Goal: Transaction & Acquisition: Purchase product/service

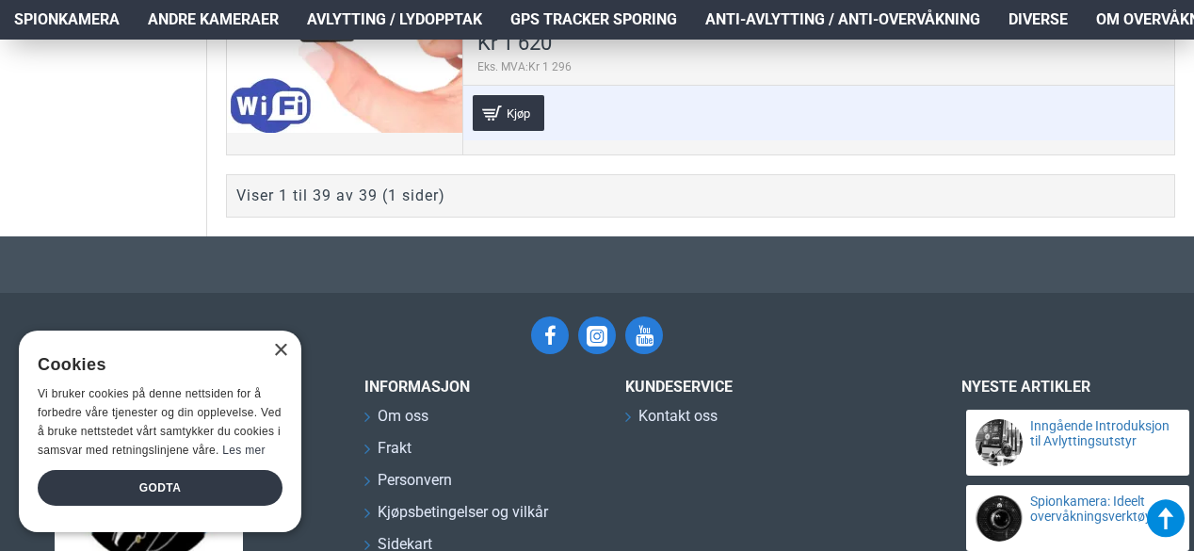
scroll to position [11895, 0]
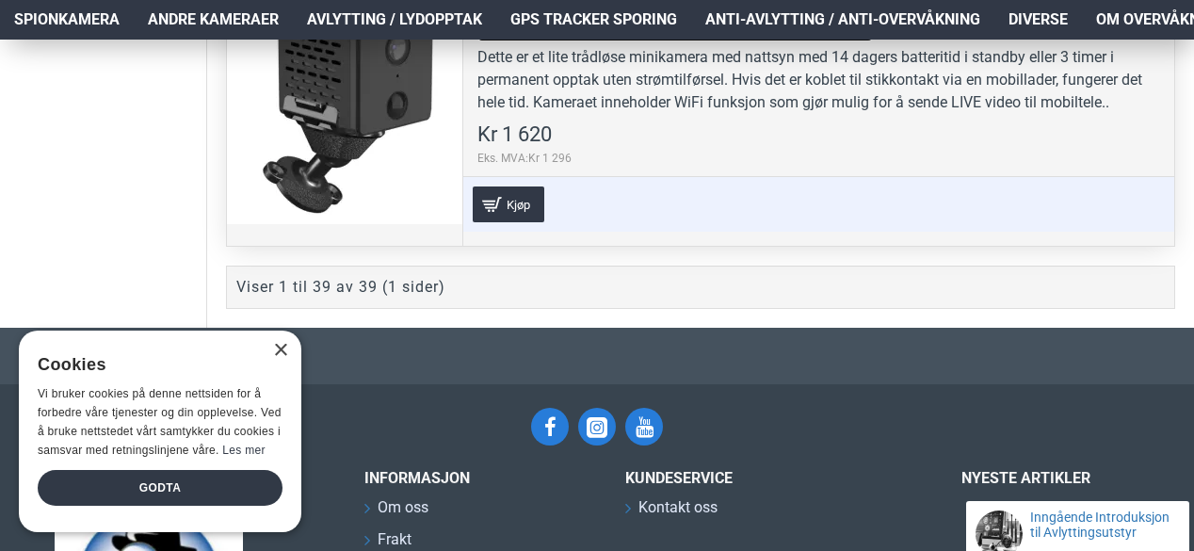
click at [527, 41] on link "WiFi nattsyn minikamera med 14 dager batterilevetid" at bounding box center [674, 31] width 395 height 22
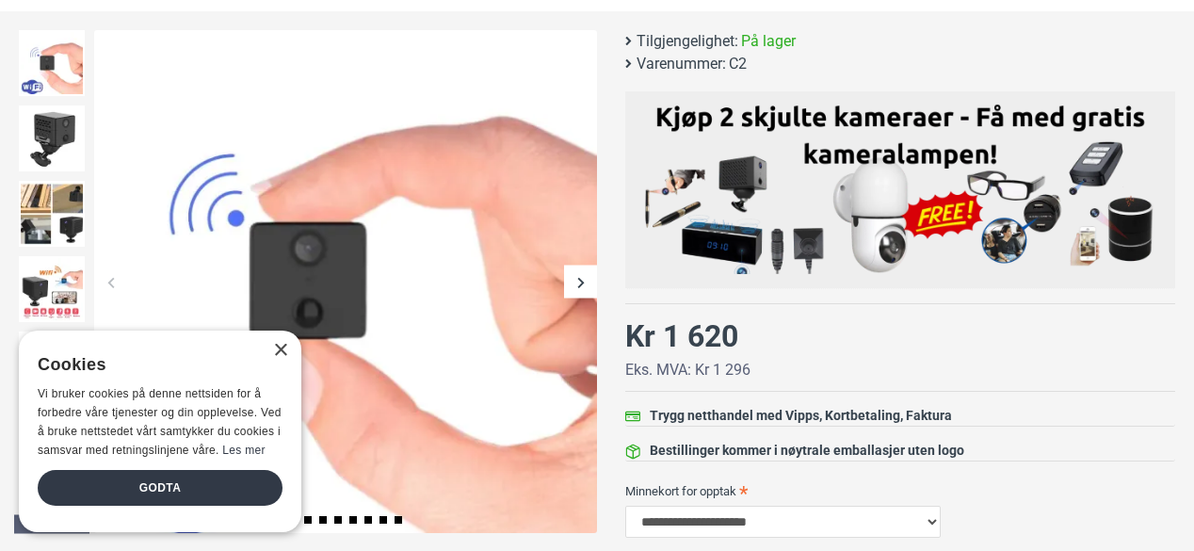
click at [587, 285] on div "Next slide" at bounding box center [580, 281] width 33 height 33
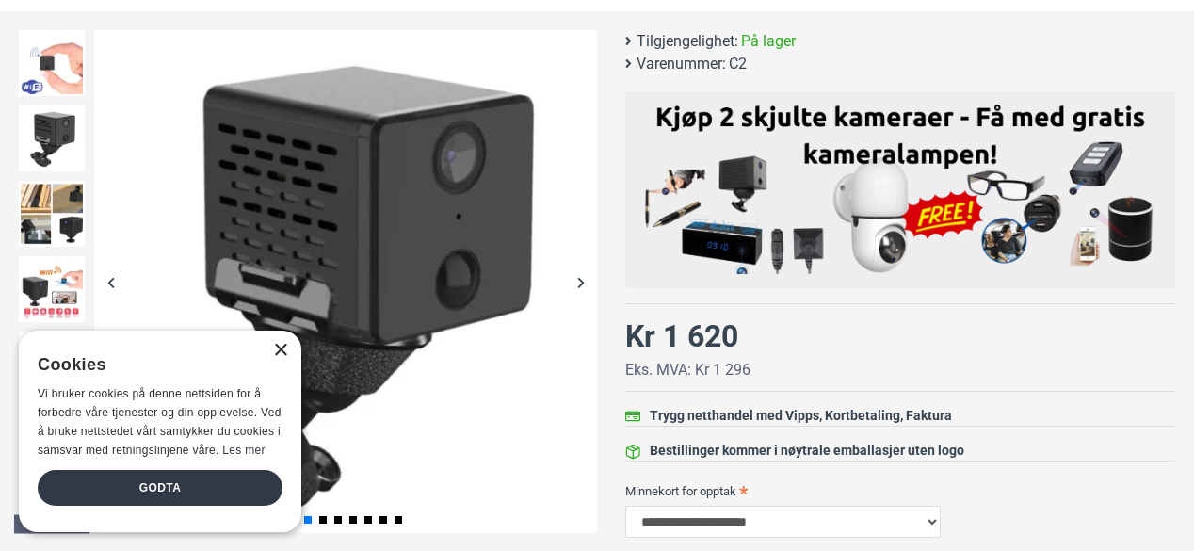
click at [279, 357] on div "×" at bounding box center [280, 351] width 14 height 14
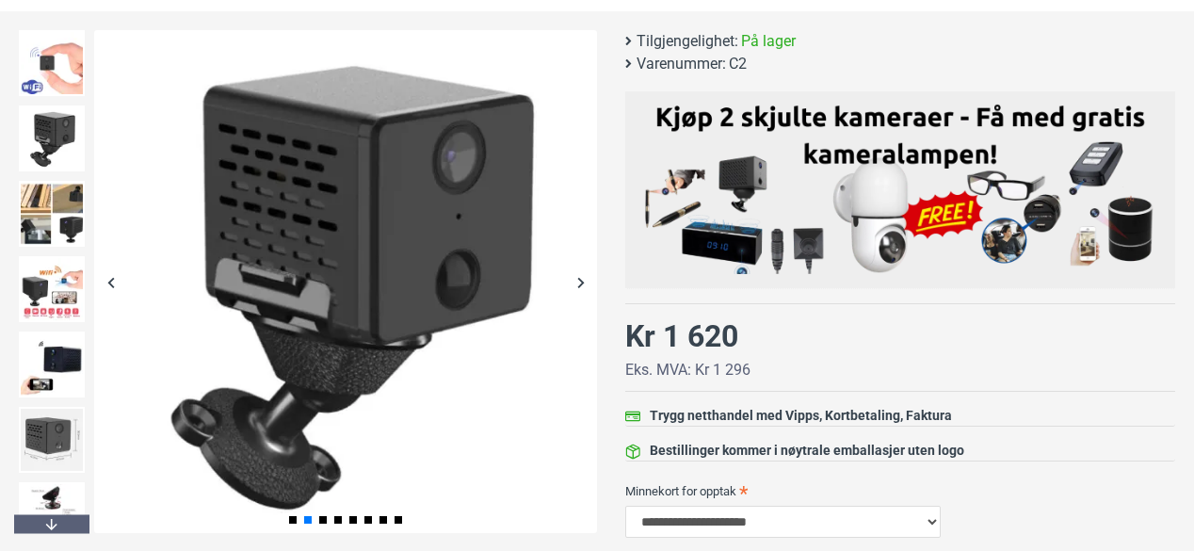
click at [567, 272] on div "Next slide" at bounding box center [580, 281] width 33 height 33
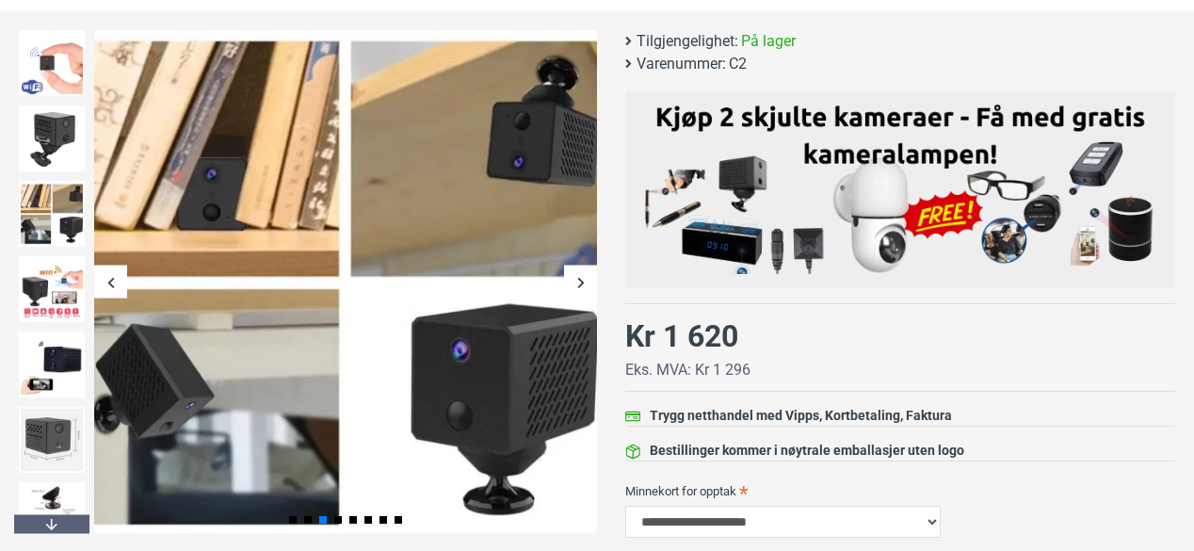
click at [567, 272] on div "Next slide" at bounding box center [580, 281] width 33 height 33
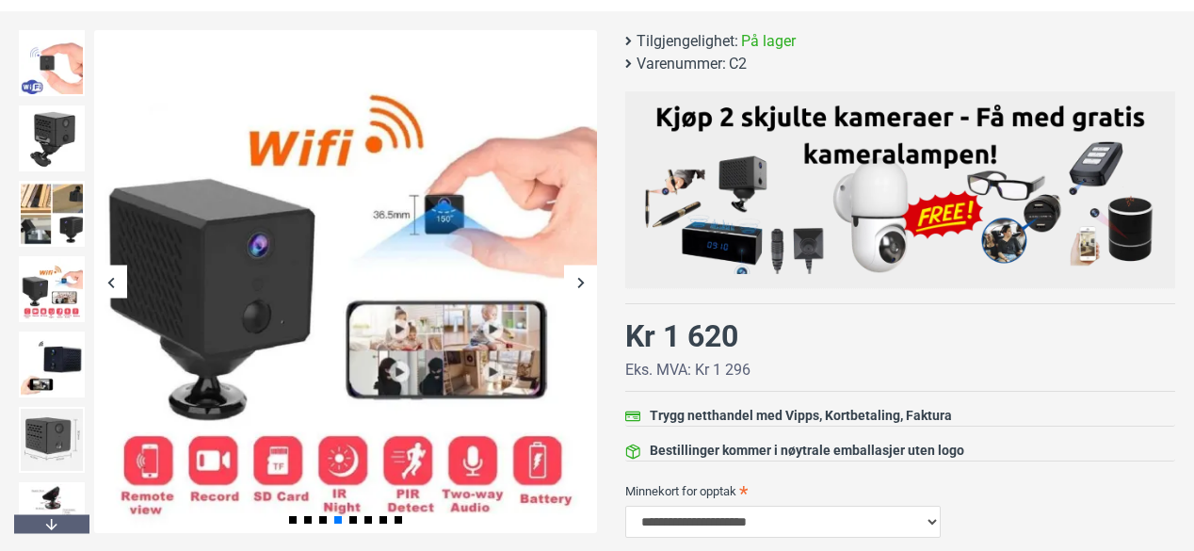
click at [567, 272] on div "Next slide" at bounding box center [580, 281] width 33 height 33
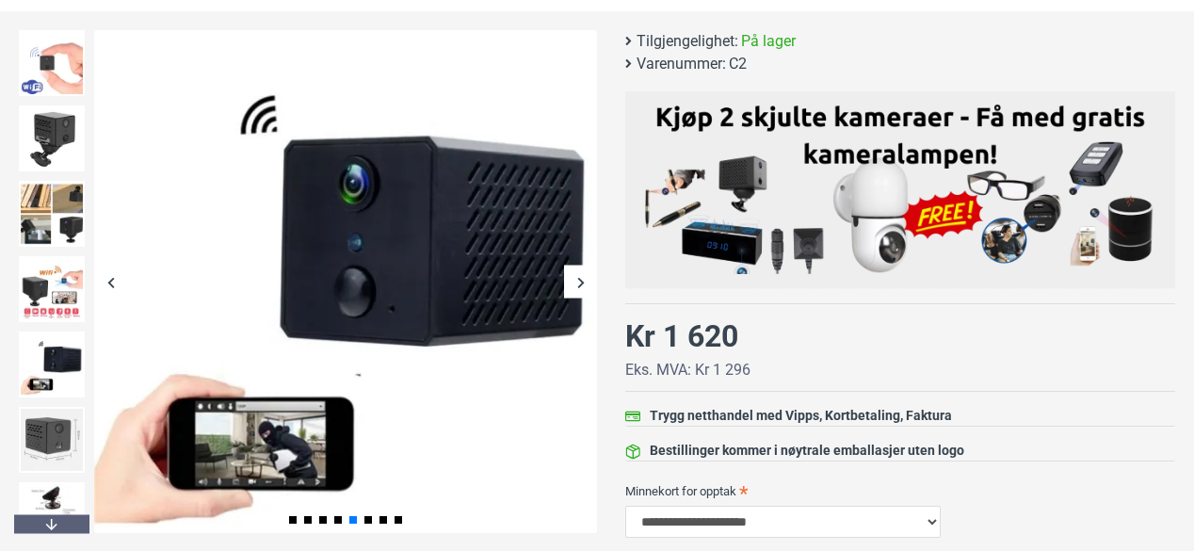
click at [567, 272] on div "Next slide" at bounding box center [580, 281] width 33 height 33
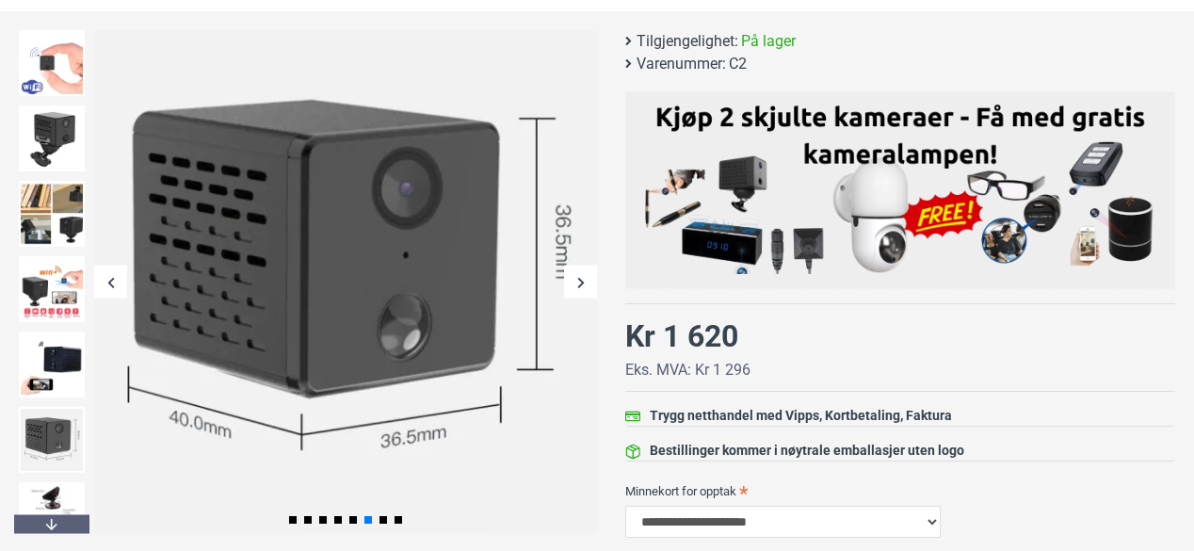
click at [567, 272] on div "Next slide" at bounding box center [580, 281] width 33 height 33
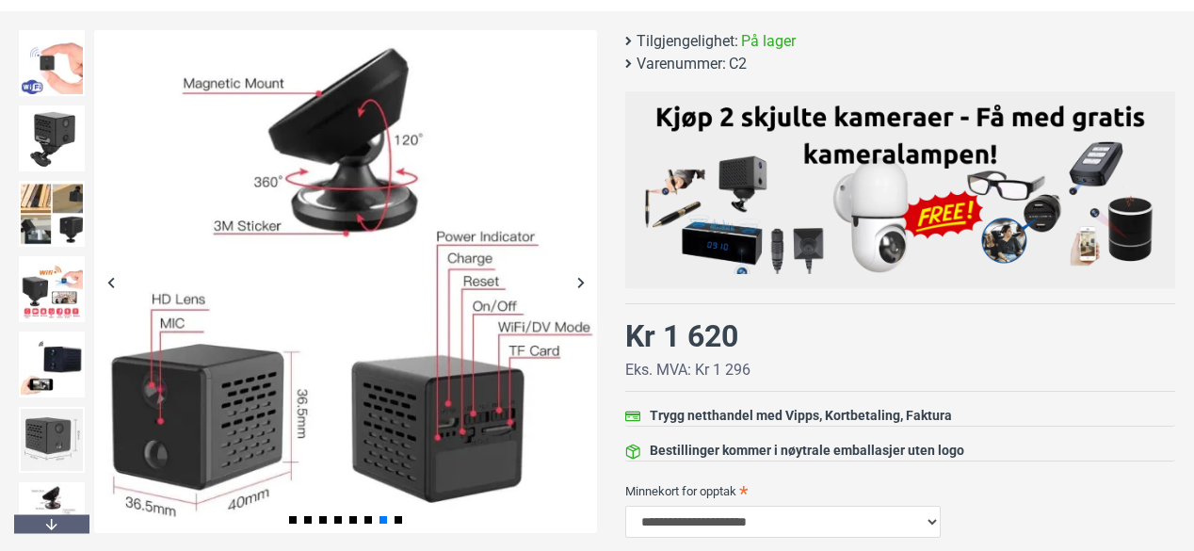
click at [567, 272] on div "Next slide" at bounding box center [580, 281] width 33 height 33
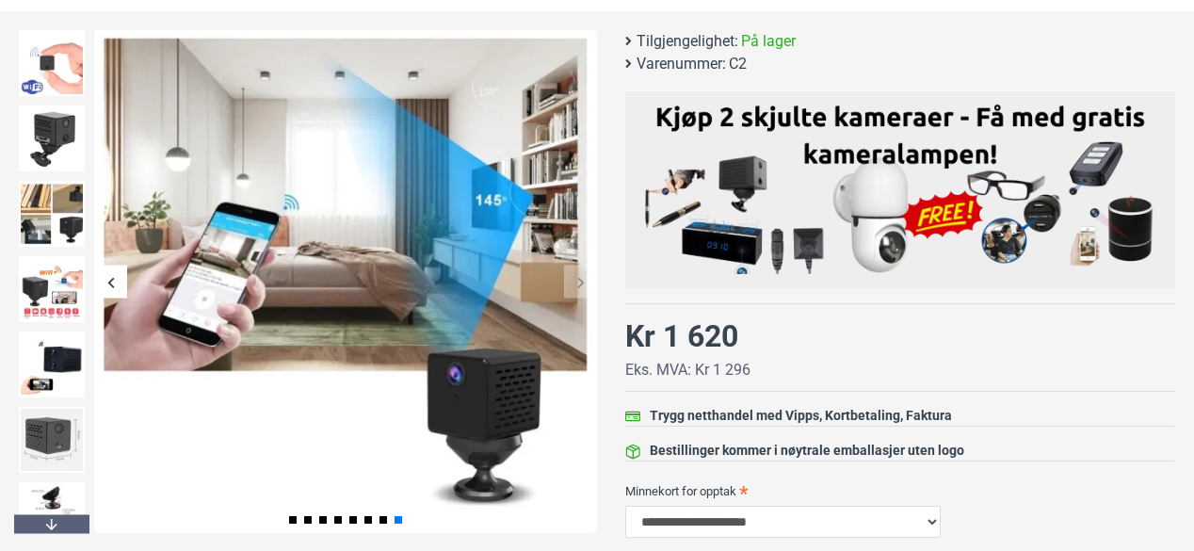
click at [567, 272] on div "Next slide" at bounding box center [580, 281] width 33 height 33
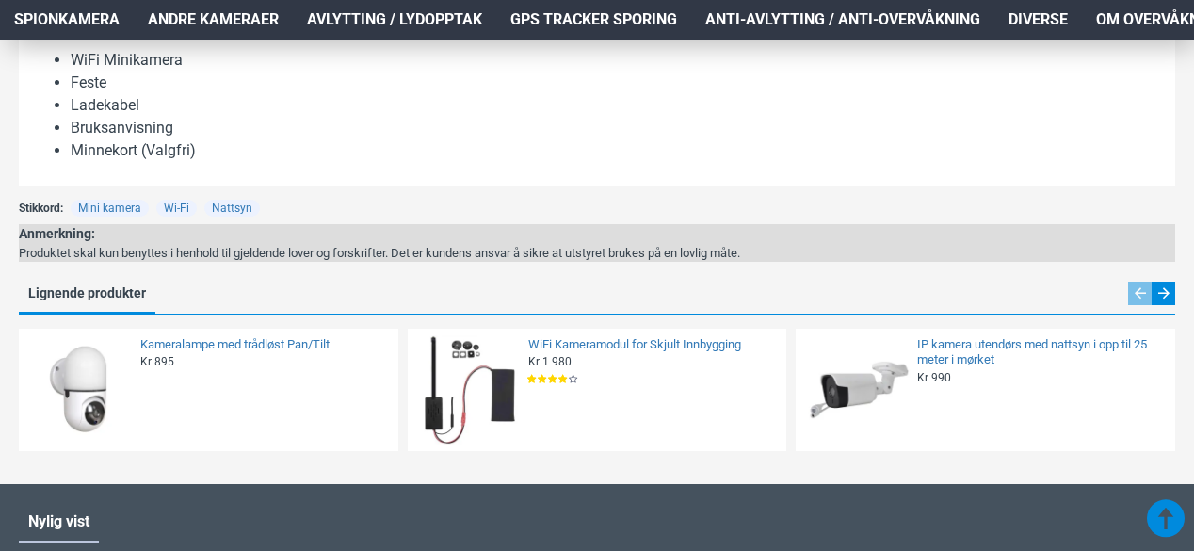
scroll to position [2239, 0]
